Goal: Find specific page/section

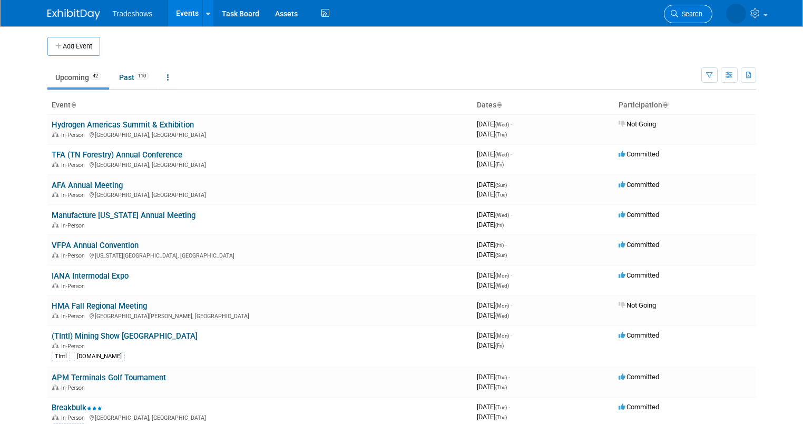
click at [694, 11] on span "Search" at bounding box center [690, 14] width 24 height 8
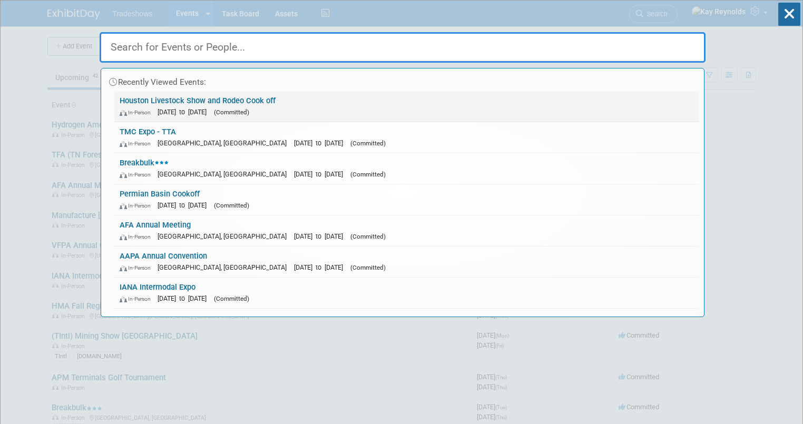
click at [208, 104] on link "Houston Livestock Show and Rodeo Cook off In-Person Feb 26, 2026 to Feb 28, 202…" at bounding box center [406, 106] width 585 height 31
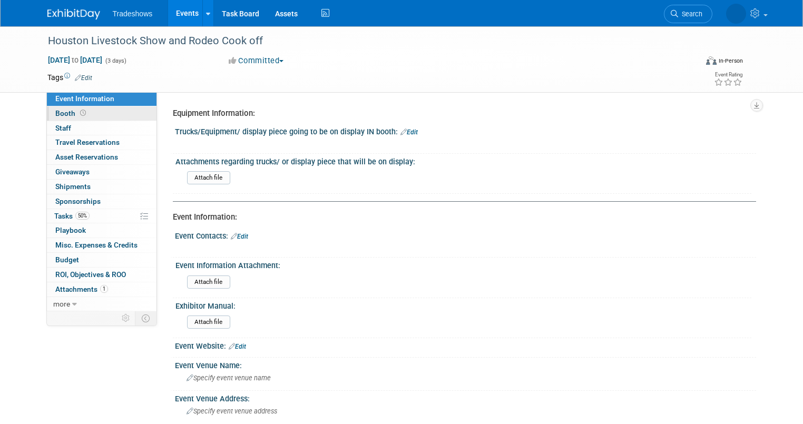
click at [99, 114] on link "Booth" at bounding box center [102, 113] width 110 height 14
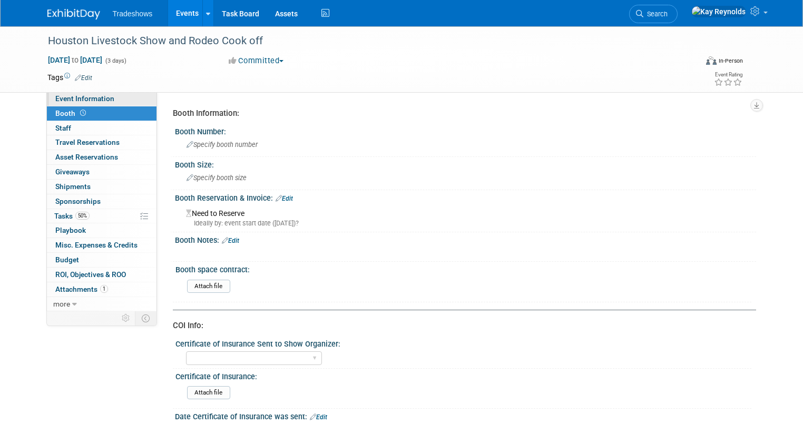
click at [84, 94] on span "Event Information" at bounding box center [84, 98] width 59 height 8
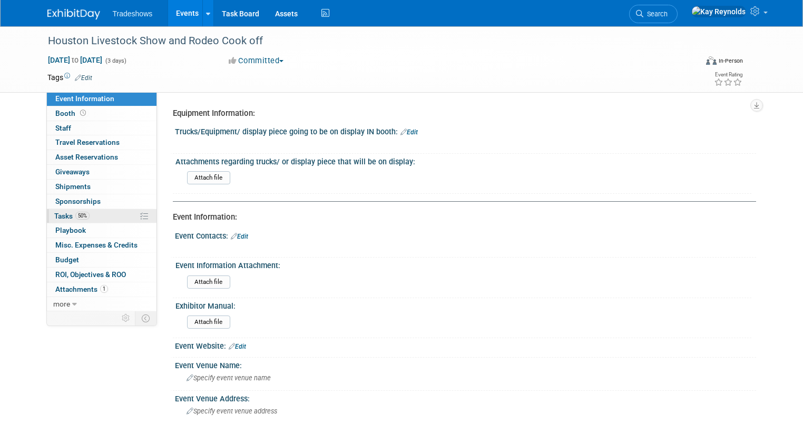
click at [98, 213] on link "50% Tasks 50%" at bounding box center [102, 216] width 110 height 14
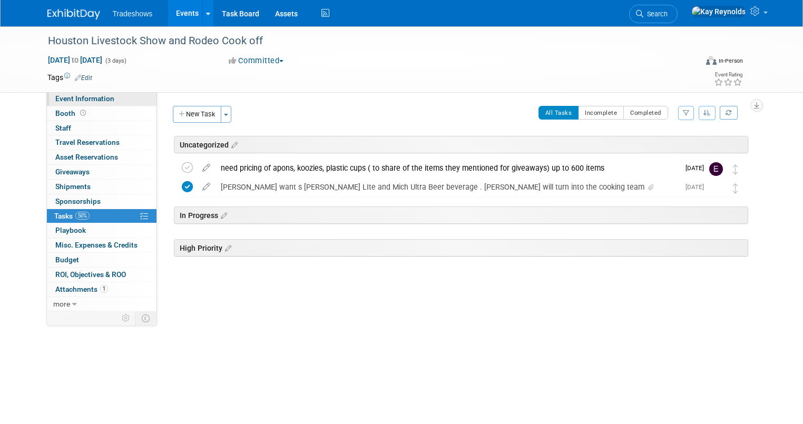
click at [76, 97] on span "Event Information" at bounding box center [84, 98] width 59 height 8
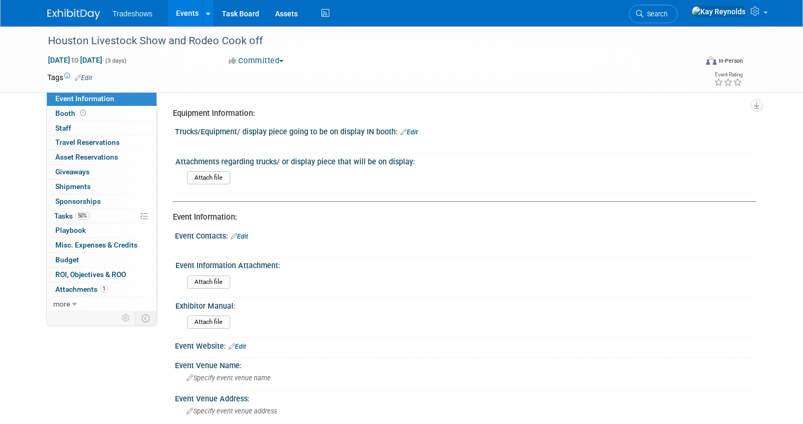
drag, startPoint x: 237, startPoint y: 233, endPoint x: 230, endPoint y: 236, distance: 7.3
click at [237, 233] on link "Edit" at bounding box center [239, 236] width 17 height 7
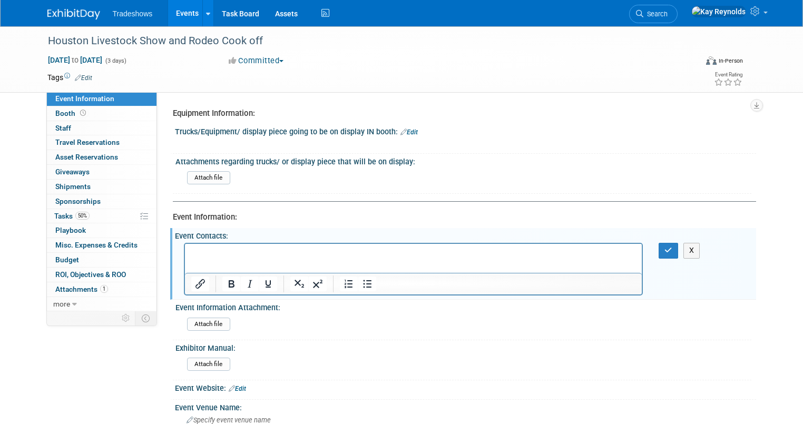
click at [201, 255] on p "Rich Text Area. Press ALT-0 for help." at bounding box center [413, 253] width 445 height 11
click at [345, 254] on p "Nicholas Mason phone 346 260 1218 email is" at bounding box center [413, 253] width 445 height 11
